Goal: Task Accomplishment & Management: Manage account settings

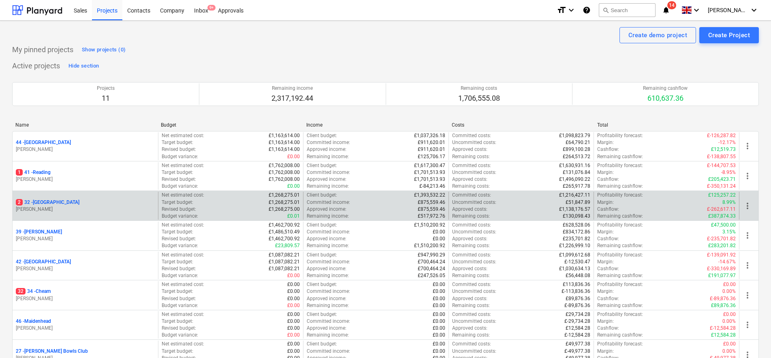
scroll to position [115, 0]
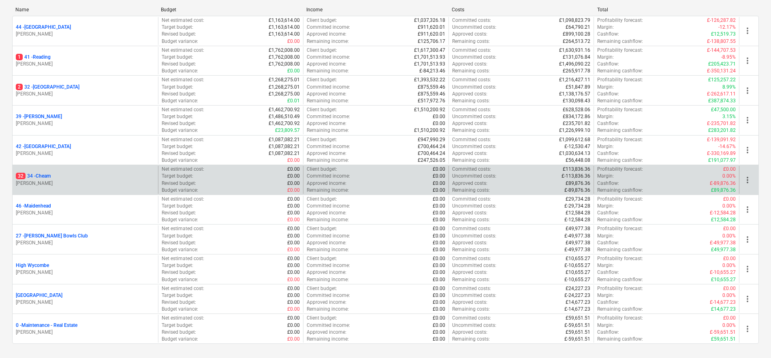
click at [45, 173] on div "32 34 - Cheam [PERSON_NAME]" at bounding box center [85, 180] width 145 height 28
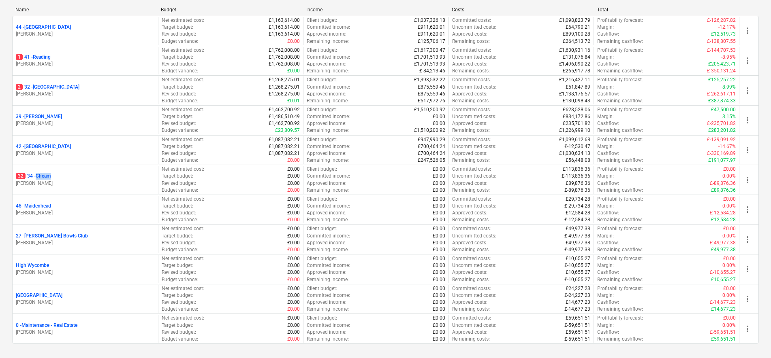
click at [45, 173] on p "32 34 - Cheam" at bounding box center [33, 176] width 35 height 7
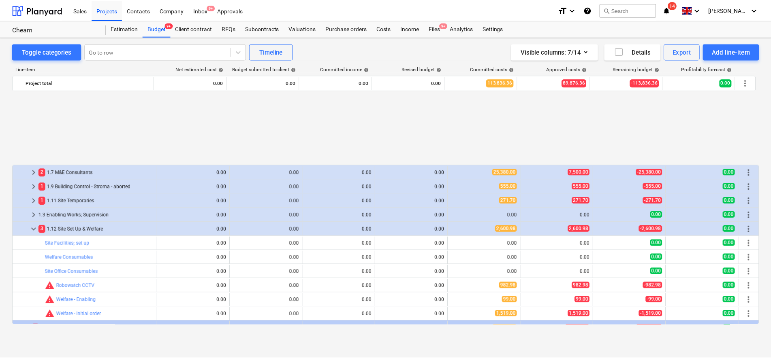
scroll to position [364, 0]
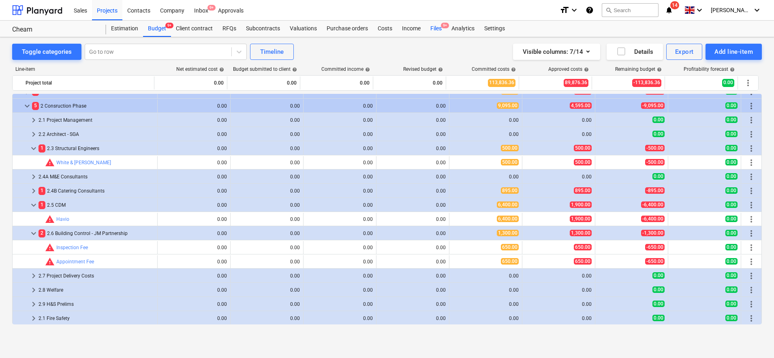
click at [441, 29] on div "Files 9+" at bounding box center [435, 29] width 21 height 16
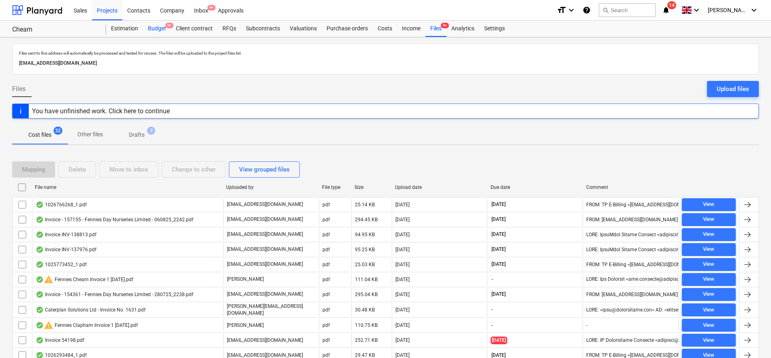
click at [150, 28] on div "Budget 9+" at bounding box center [157, 29] width 28 height 16
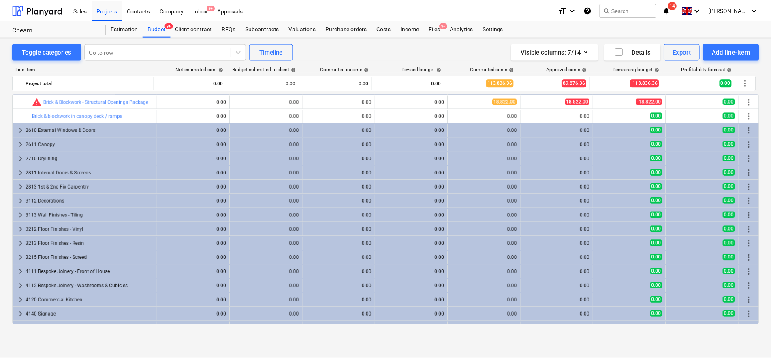
scroll to position [760, 0]
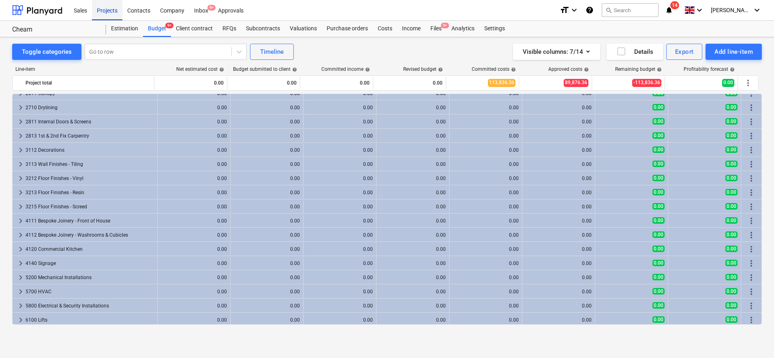
click at [116, 6] on div "Projects" at bounding box center [107, 10] width 30 height 21
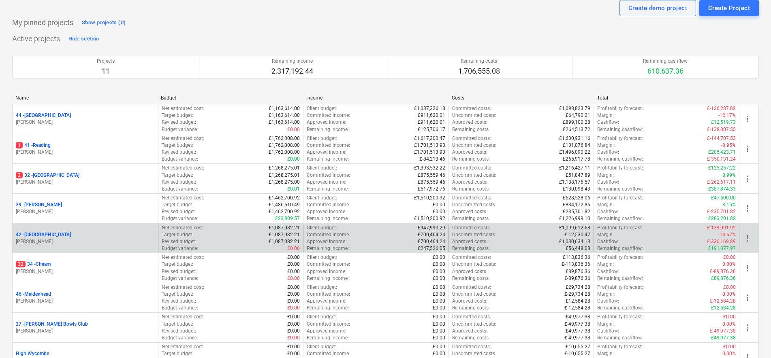
scroll to position [51, 0]
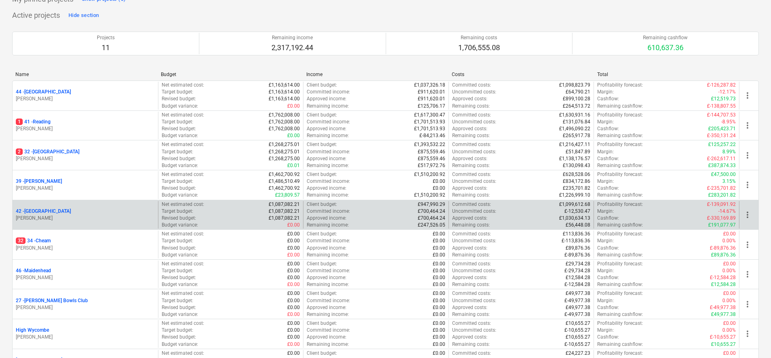
click at [45, 211] on p "42 - [GEOGRAPHIC_DATA]" at bounding box center [43, 211] width 55 height 7
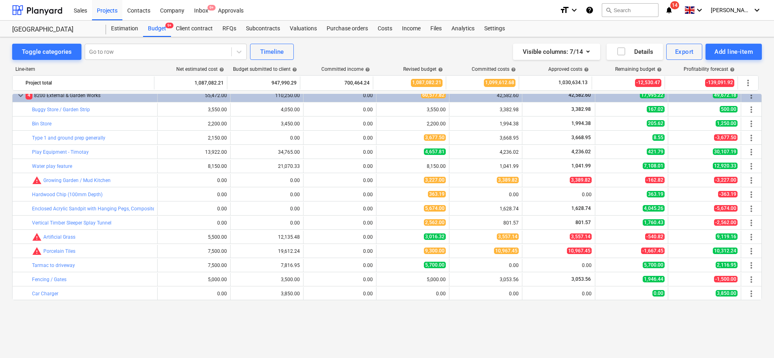
scroll to position [1969, 0]
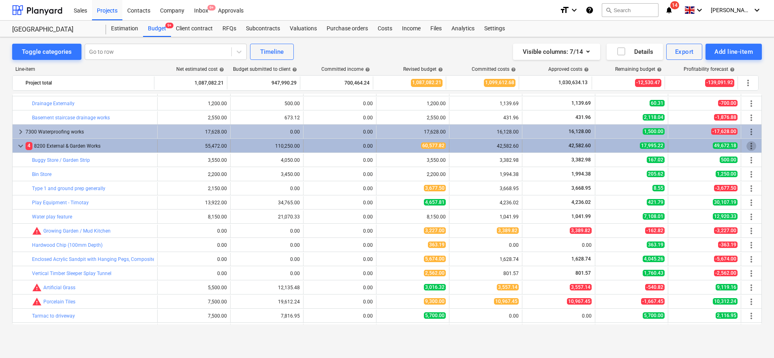
click at [749, 146] on span "more_vert" at bounding box center [751, 146] width 10 height 10
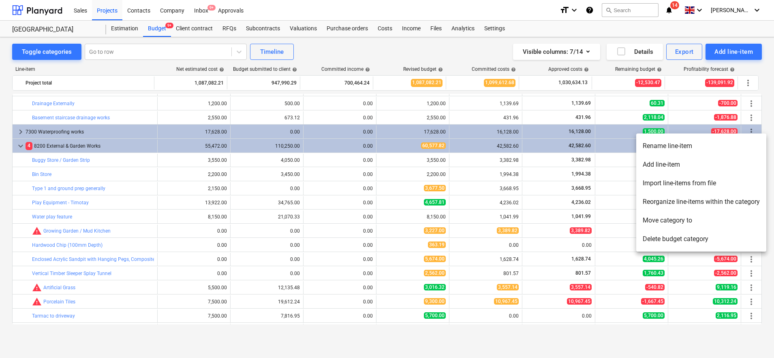
click at [675, 160] on li "Add line-item" at bounding box center [701, 165] width 130 height 19
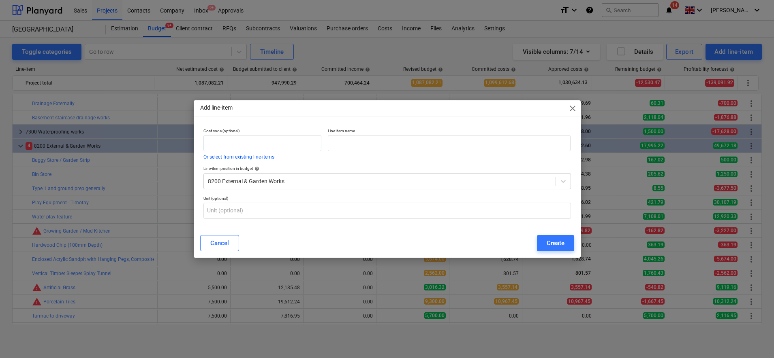
click at [482, 133] on p "Line-item name" at bounding box center [449, 131] width 243 height 7
click at [488, 145] on input "text" at bounding box center [449, 143] width 243 height 16
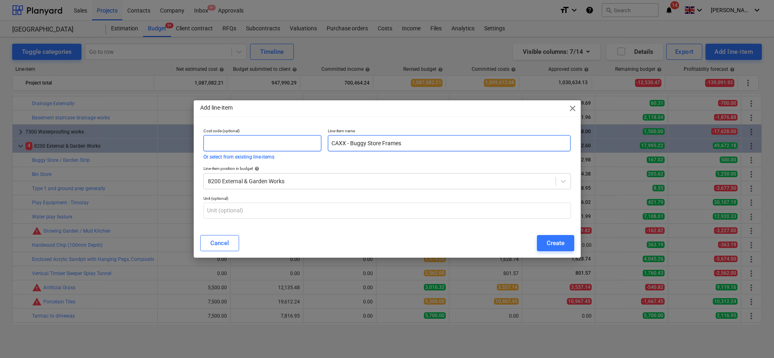
drag, startPoint x: 350, startPoint y: 143, endPoint x: 317, endPoint y: 145, distance: 33.7
click at [317, 145] on div "Cost code (optional) Or select from existing line-items Line-item name CAXX - B…" at bounding box center [387, 144] width 374 height 38
click at [419, 142] on input "Buggy Store Frames" at bounding box center [449, 143] width 243 height 16
type input "Buggy Store Frames"
click at [301, 137] on input "text" at bounding box center [262, 143] width 118 height 16
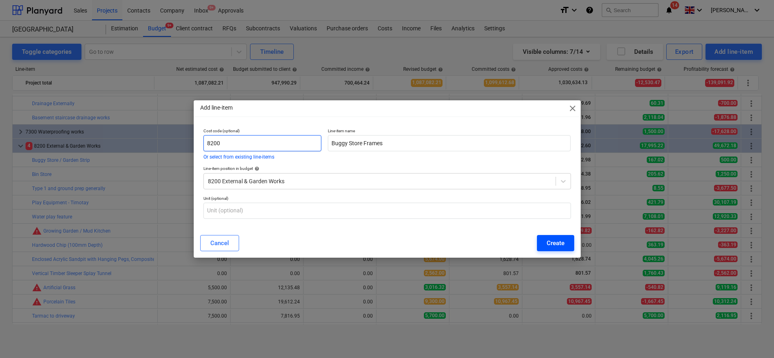
type input "8200"
click at [564, 245] on button "Create" at bounding box center [555, 243] width 37 height 16
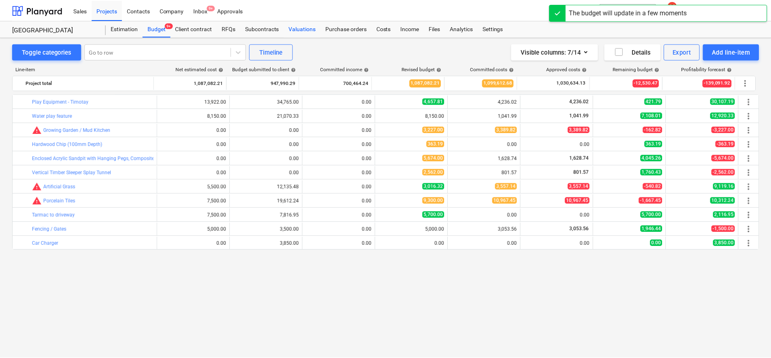
scroll to position [1969, 0]
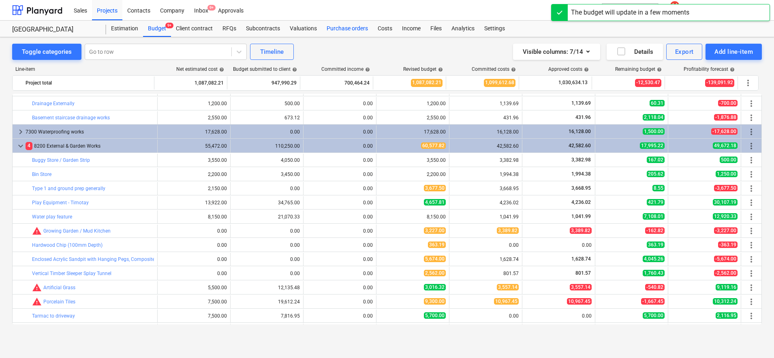
click at [336, 30] on div "Purchase orders" at bounding box center [347, 29] width 51 height 16
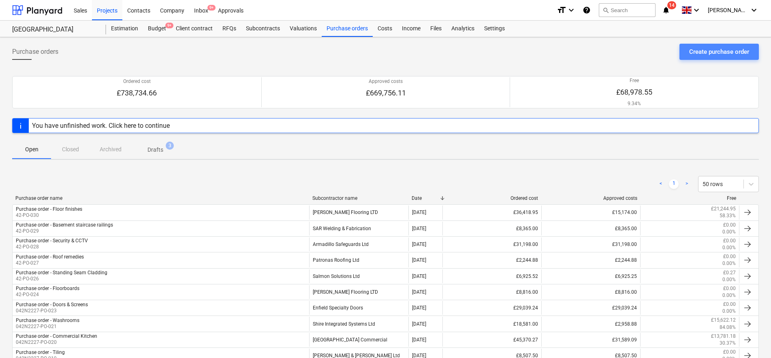
click at [694, 55] on div "Create purchase order" at bounding box center [719, 52] width 60 height 11
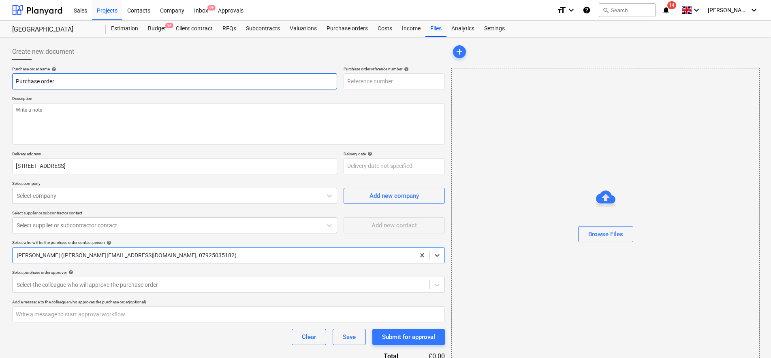
type input "42-PO-033"
click at [183, 81] on input "Purchase order" at bounding box center [174, 81] width 325 height 16
type input "Purchase order - Buggy Store Frames"
click at [79, 126] on textarea at bounding box center [228, 124] width 433 height 42
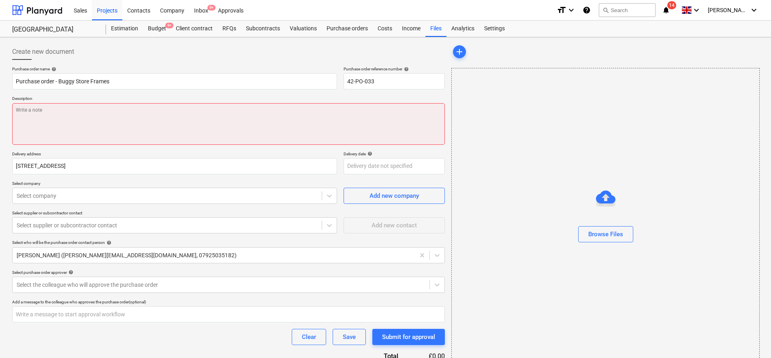
click at [166, 117] on textarea at bounding box center [228, 124] width 433 height 42
paste textarea "To site survey, supply and fix (steelwork only) 2no powder coated buggy store f…"
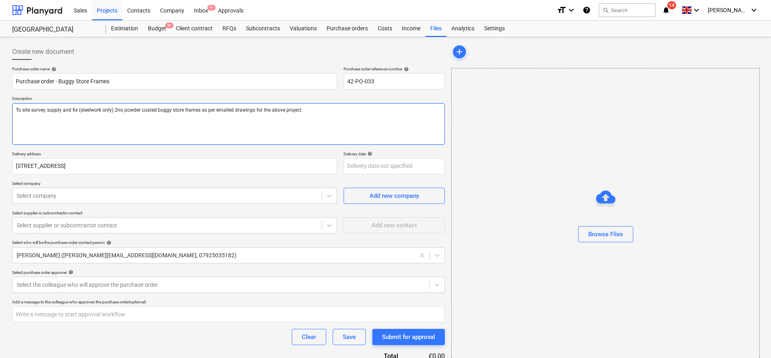
paste textarea "To supply the digi-locks to the doors an extra price of £300 is to be added. Ne…"
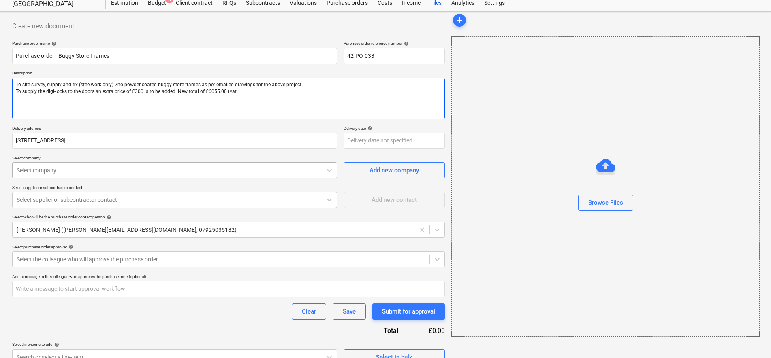
scroll to position [39, 0]
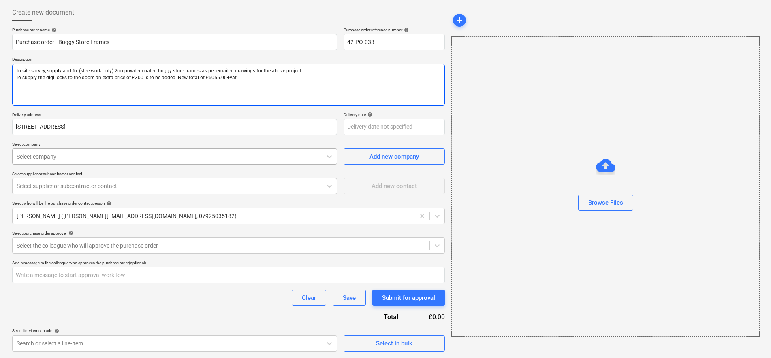
type textarea "To site survey, supply and fix (steelwork only) 2no powder coated buggy store f…"
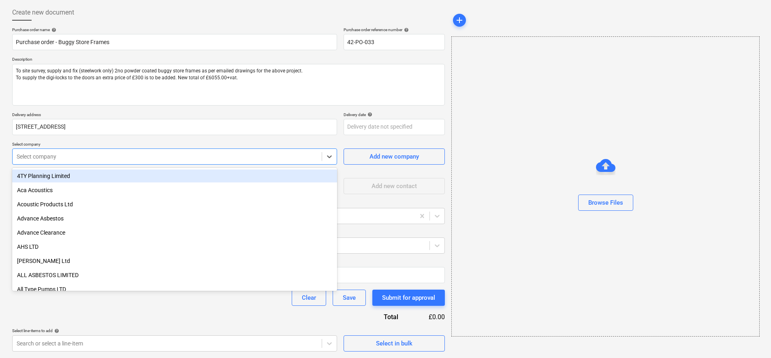
click at [139, 162] on div "Select company" at bounding box center [167, 156] width 309 height 11
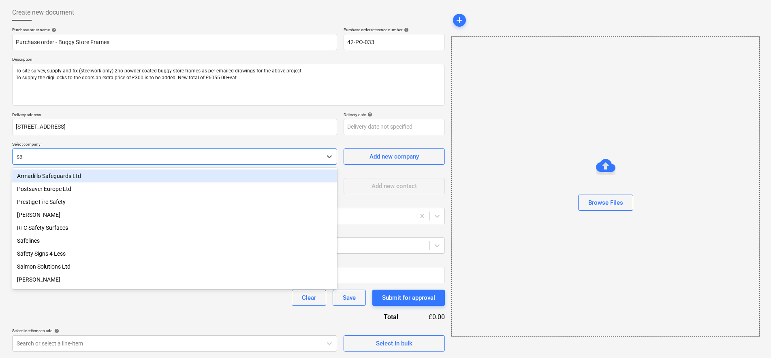
type input "sar"
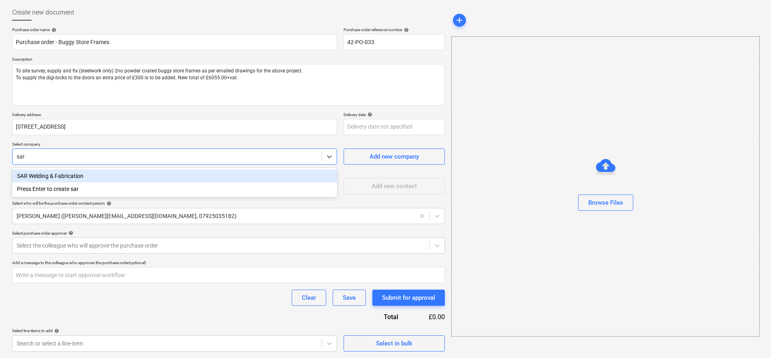
click at [144, 177] on div "SAR Welding & Fabrication" at bounding box center [174, 176] width 325 height 13
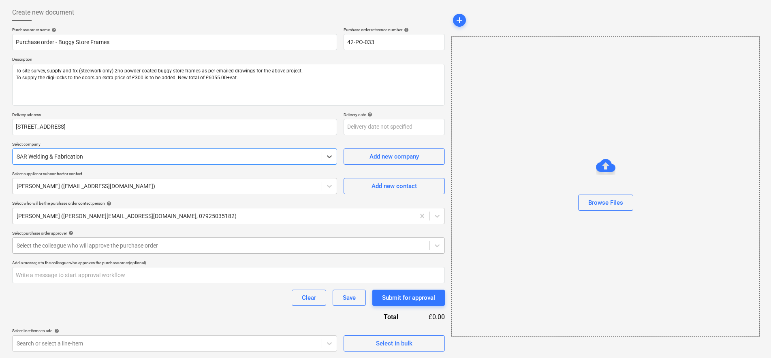
click at [154, 245] on div at bounding box center [221, 246] width 409 height 8
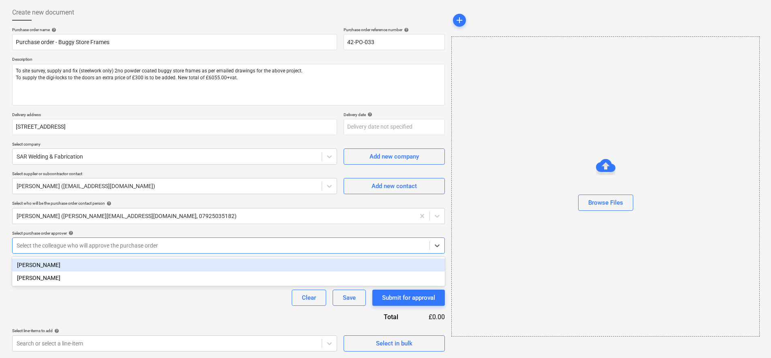
click at [141, 262] on div "[PERSON_NAME]" at bounding box center [228, 265] width 433 height 13
click at [131, 298] on div "Clear Save Submit for approval" at bounding box center [228, 298] width 433 height 16
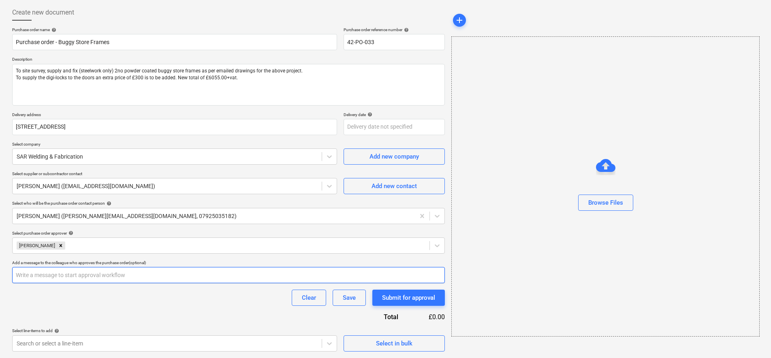
click at [130, 275] on input "text" at bounding box center [228, 275] width 433 height 16
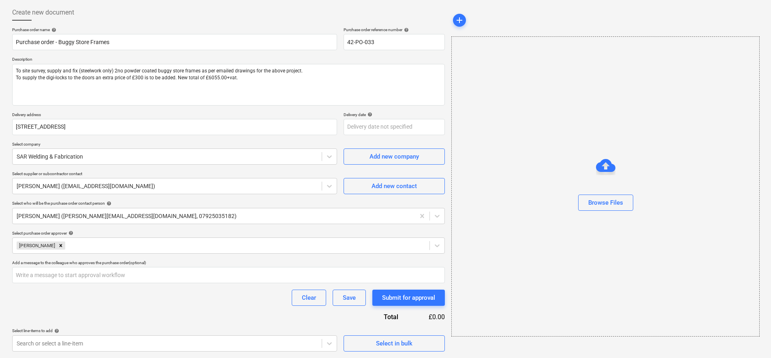
click at [147, 335] on p "Select line-items to add help" at bounding box center [174, 332] width 325 height 7
click at [147, 319] on body "Sales Projects Contacts Company Inbox 9+ Approvals format_size keyboard_arrow_d…" at bounding box center [385, 140] width 771 height 358
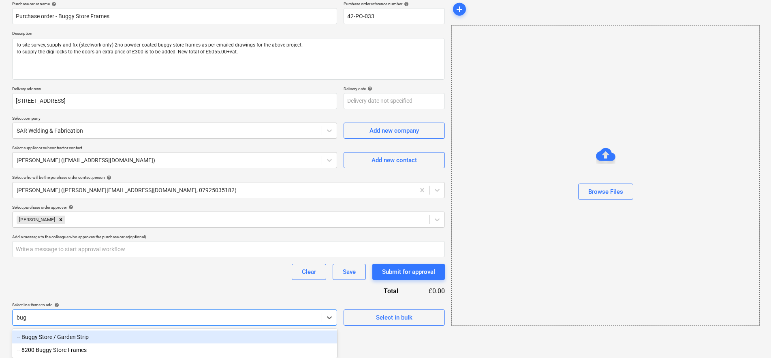
scroll to position [66, 0]
type input "buggy"
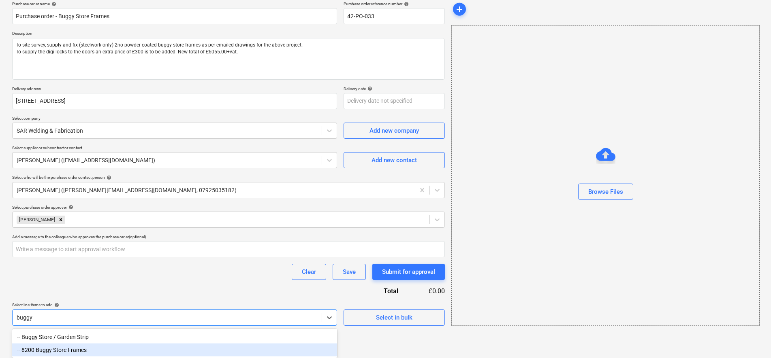
click at [156, 347] on div "-- 8200 Buggy Store Frames" at bounding box center [174, 350] width 325 height 13
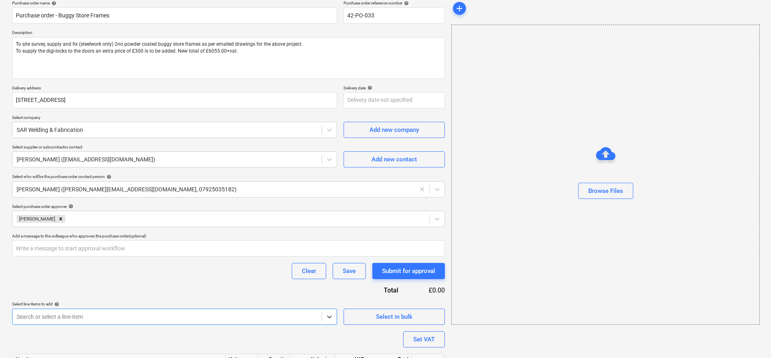
drag, startPoint x: 178, startPoint y: 296, endPoint x: 192, endPoint y: 282, distance: 19.8
click at [179, 296] on div "Purchase order name help Purchase order - Buggy Store Frames Purchase order ref…" at bounding box center [228, 200] width 433 height 401
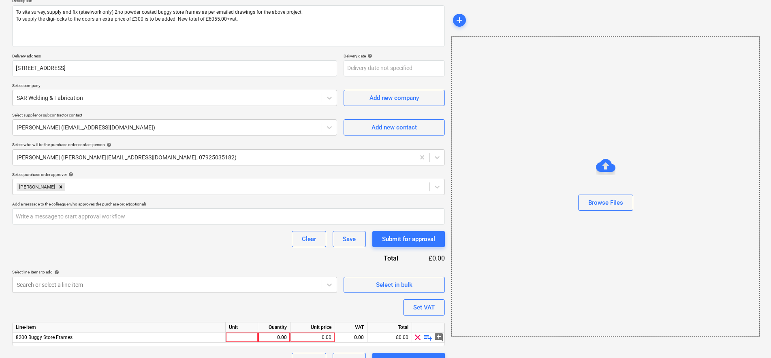
scroll to position [115, 0]
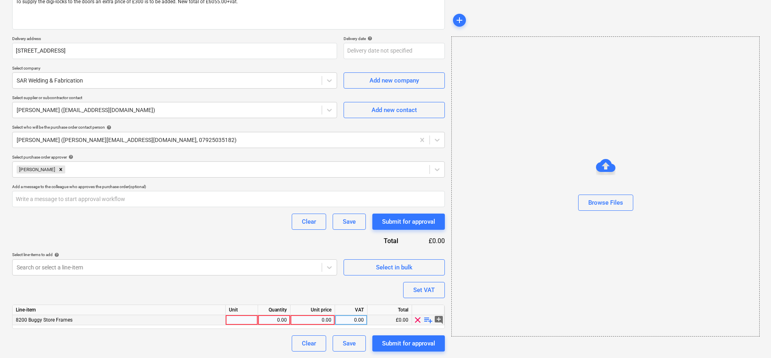
click at [330, 318] on div "0.00" at bounding box center [313, 321] width 38 height 10
type input "6055"
click at [363, 324] on div "0.00" at bounding box center [351, 321] width 26 height 10
type input "20"
click at [265, 290] on div "Purchase order name help Purchase order - Buggy Store Frames Purchase order ref…" at bounding box center [228, 151] width 433 height 401
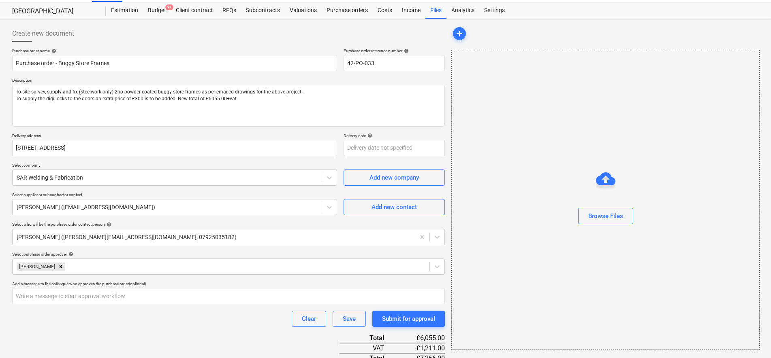
scroll to position [14, 0]
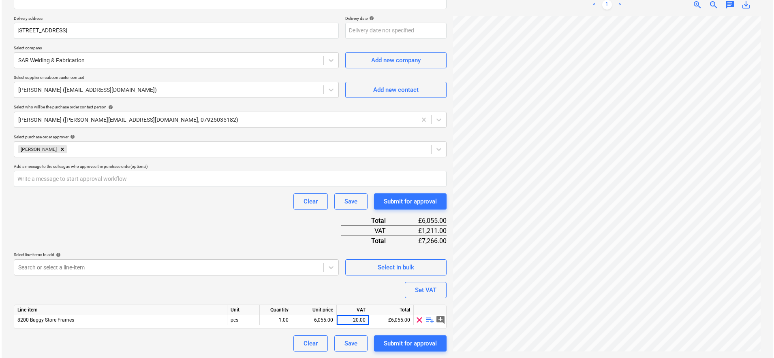
scroll to position [101, 0]
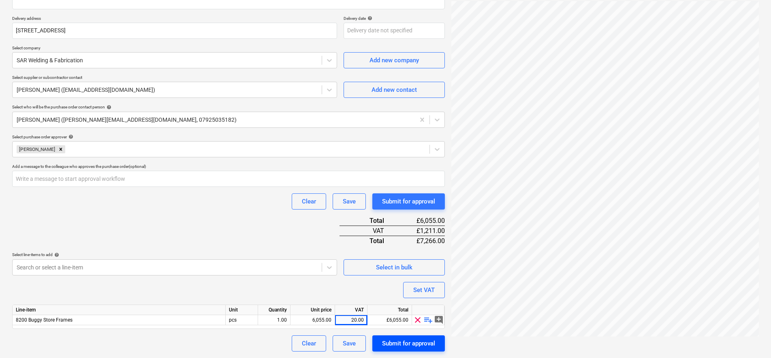
click at [410, 346] on div "Submit for approval" at bounding box center [408, 344] width 53 height 11
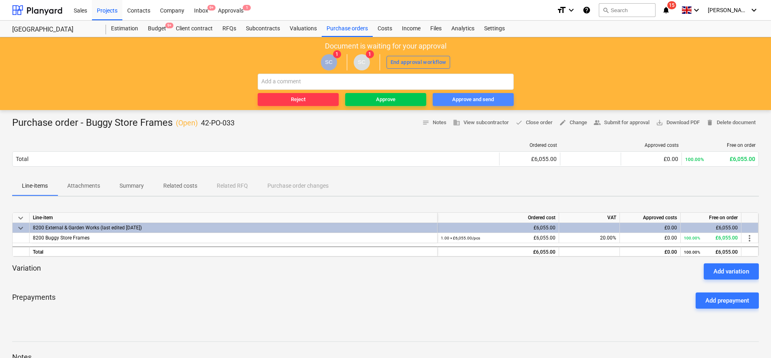
click at [478, 98] on div "Approve and send" at bounding box center [473, 99] width 42 height 9
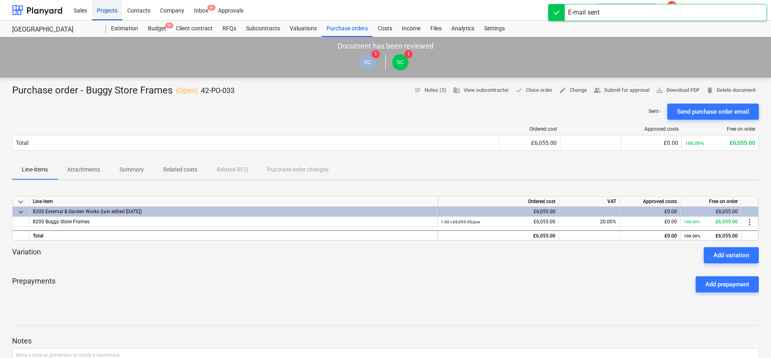
click at [117, 10] on div "Projects" at bounding box center [107, 10] width 30 height 21
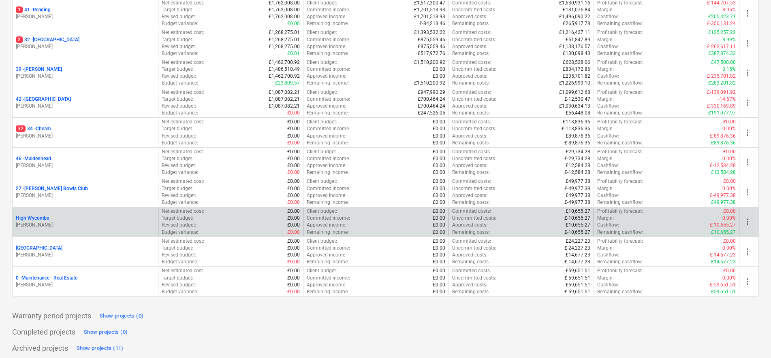
scroll to position [166, 0]
